Goal: Task Accomplishment & Management: Use online tool/utility

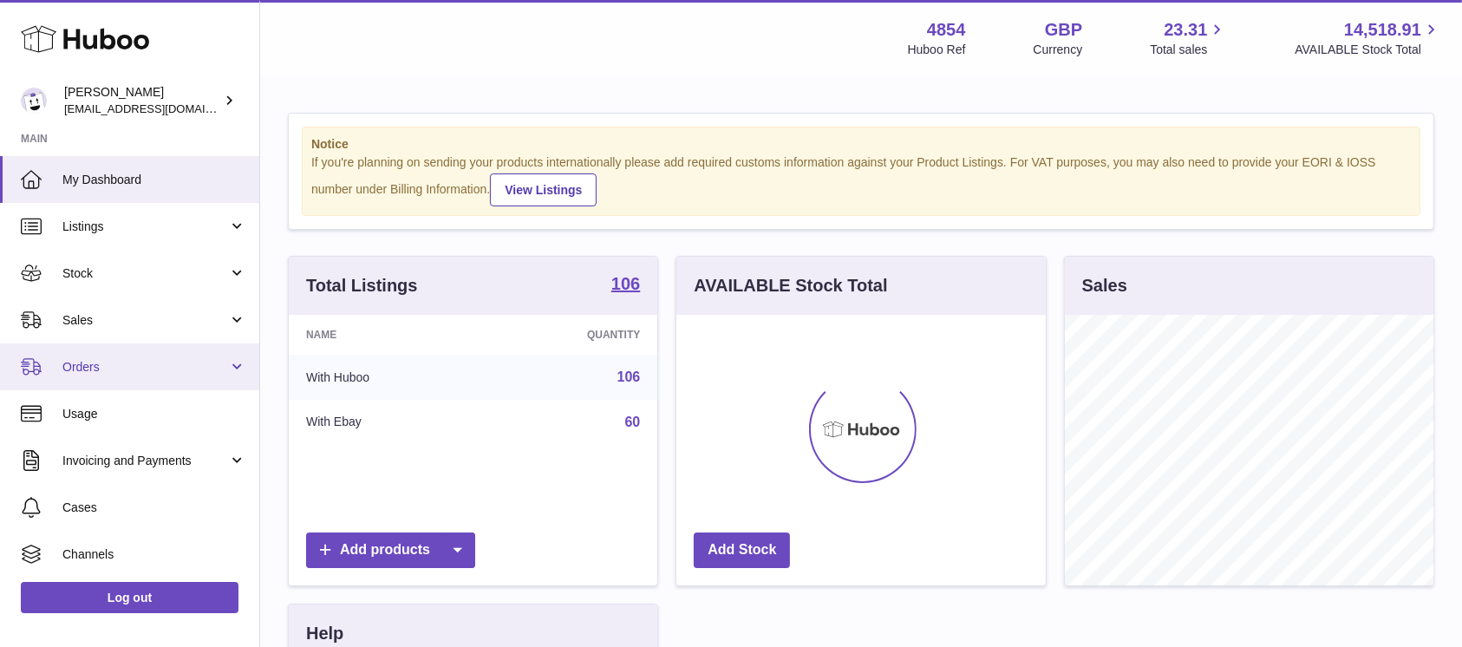
scroll to position [271, 369]
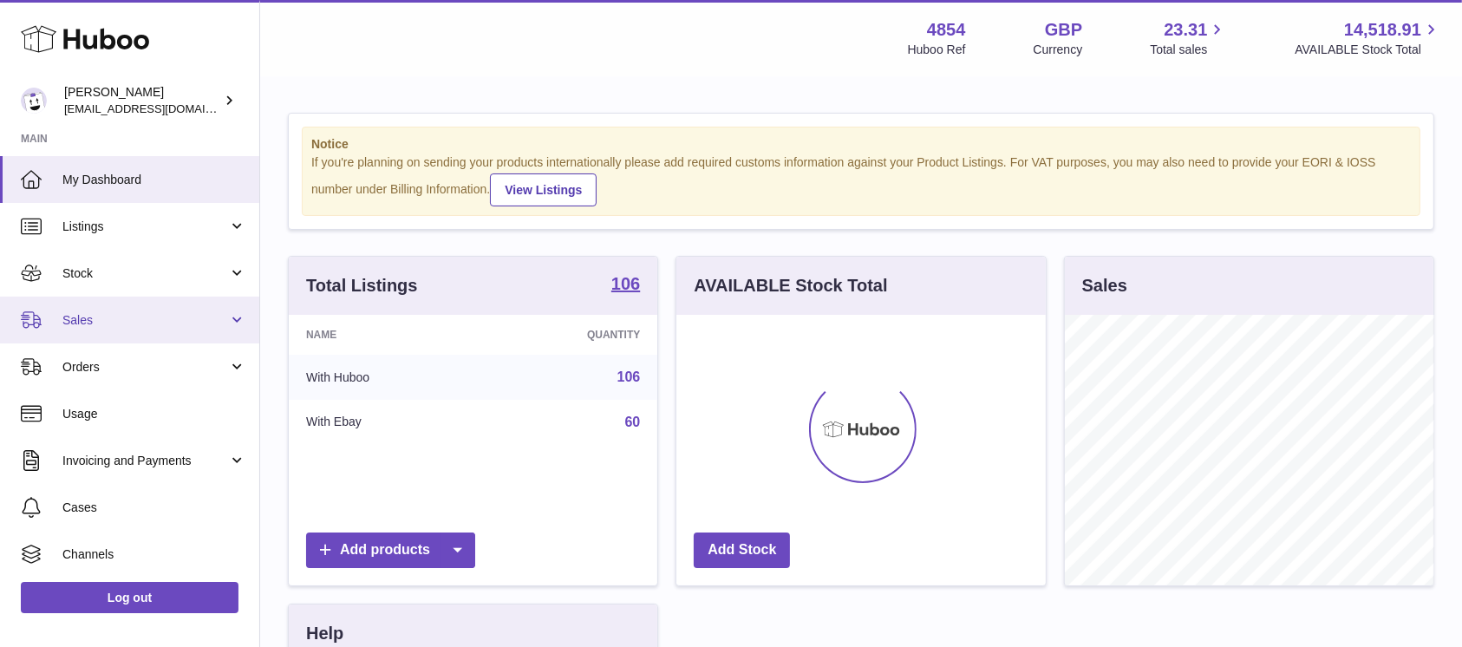
click at [186, 320] on span "Sales" at bounding box center [145, 320] width 166 height 16
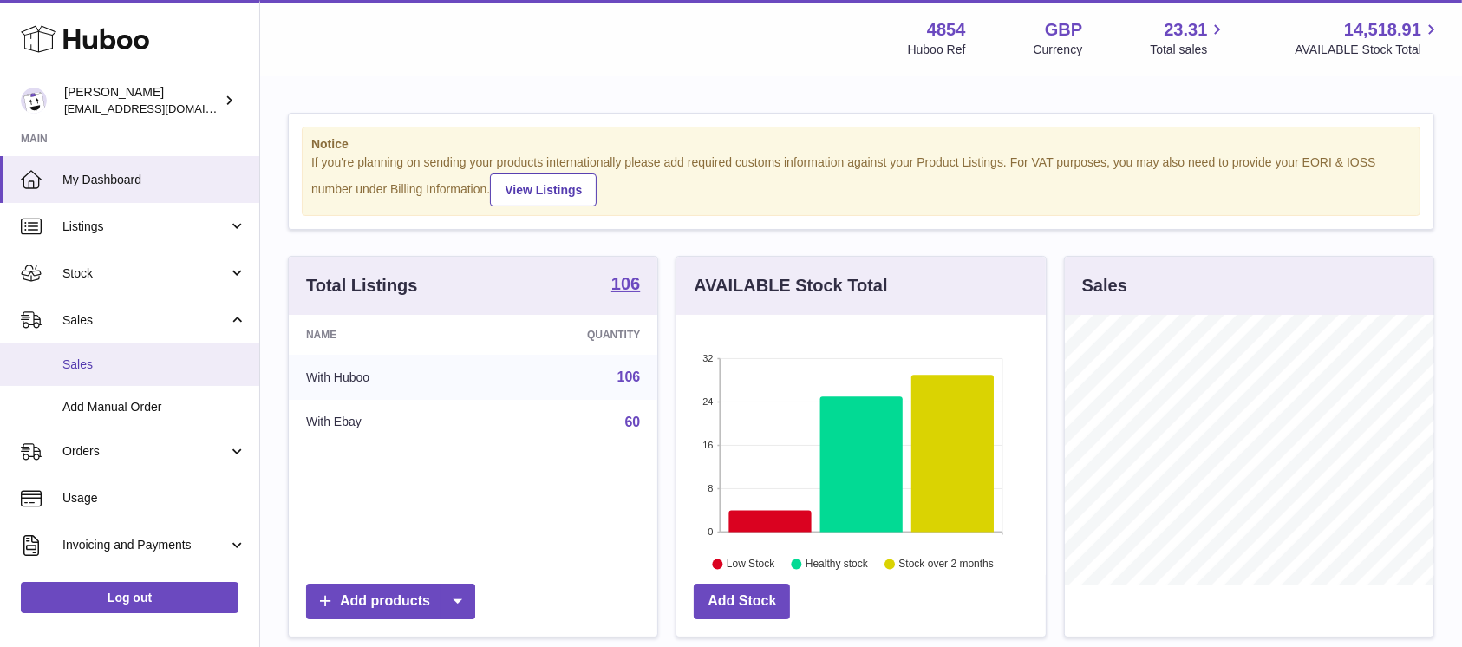
click at [149, 361] on span "Sales" at bounding box center [154, 364] width 184 height 16
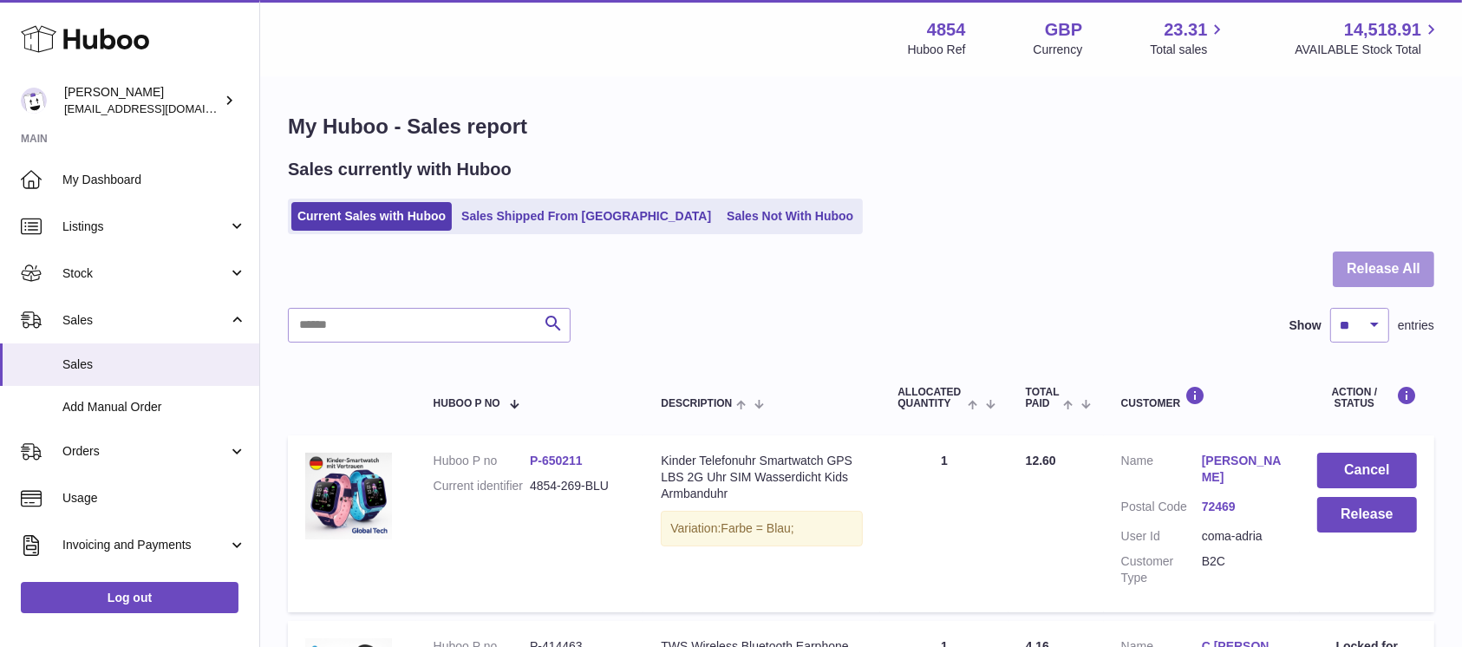
click at [1377, 274] on button "Release All" at bounding box center [1383, 270] width 101 height 36
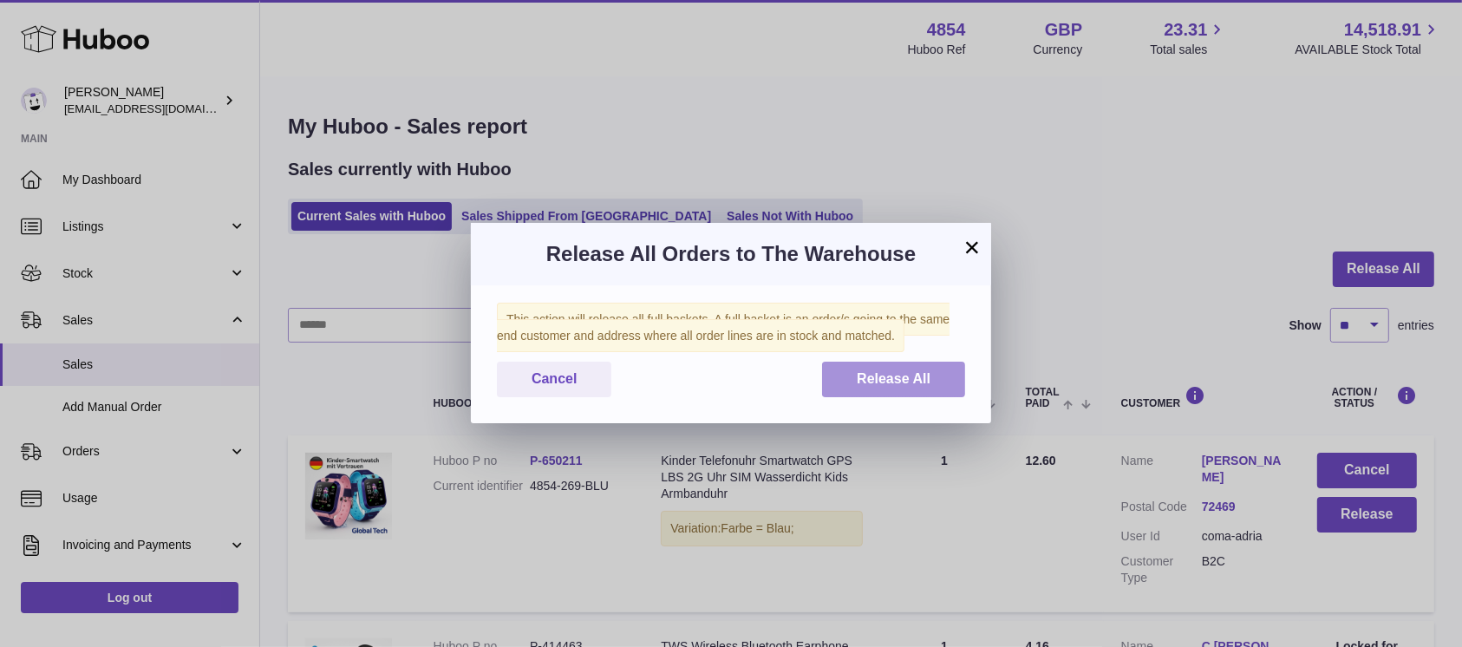
click at [925, 371] on button "Release All" at bounding box center [893, 380] width 143 height 36
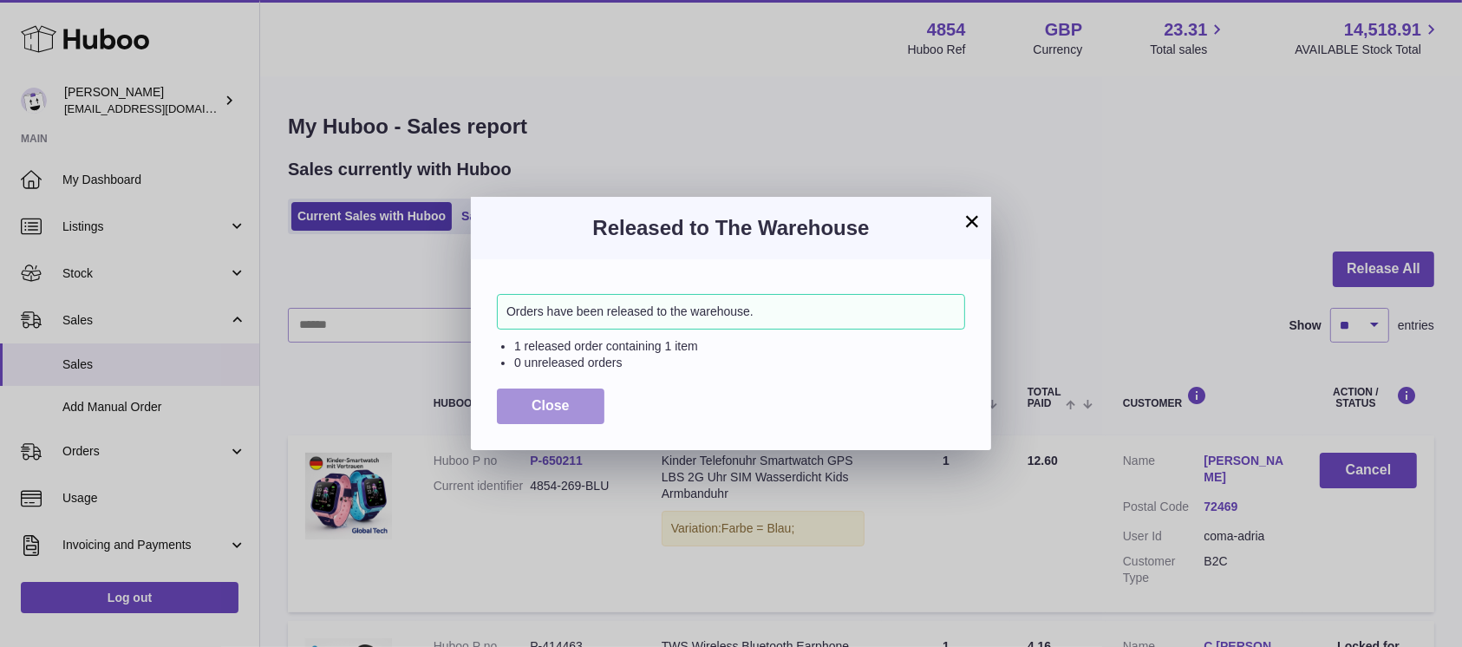
click at [578, 396] on button "Close" at bounding box center [551, 407] width 108 height 36
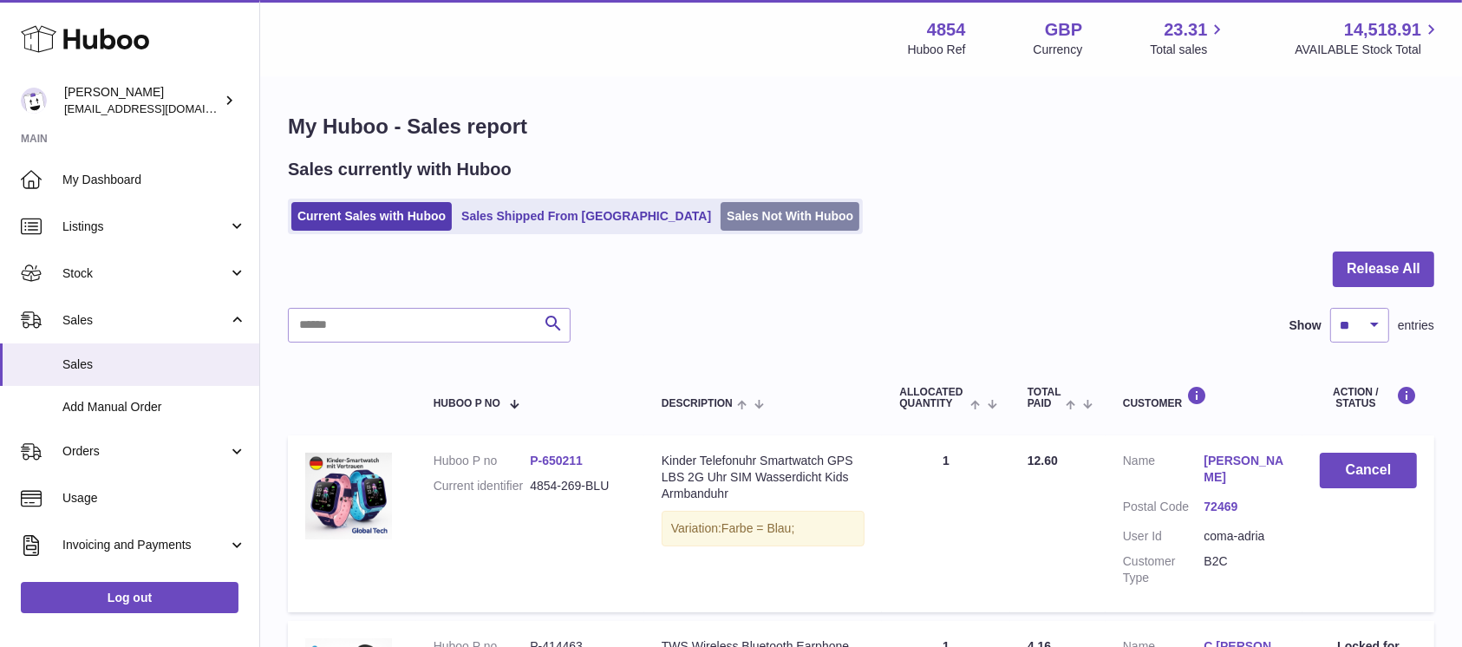
click at [721, 228] on link "Sales Not With Huboo" at bounding box center [790, 216] width 139 height 29
